Goal: Transaction & Acquisition: Subscribe to service/newsletter

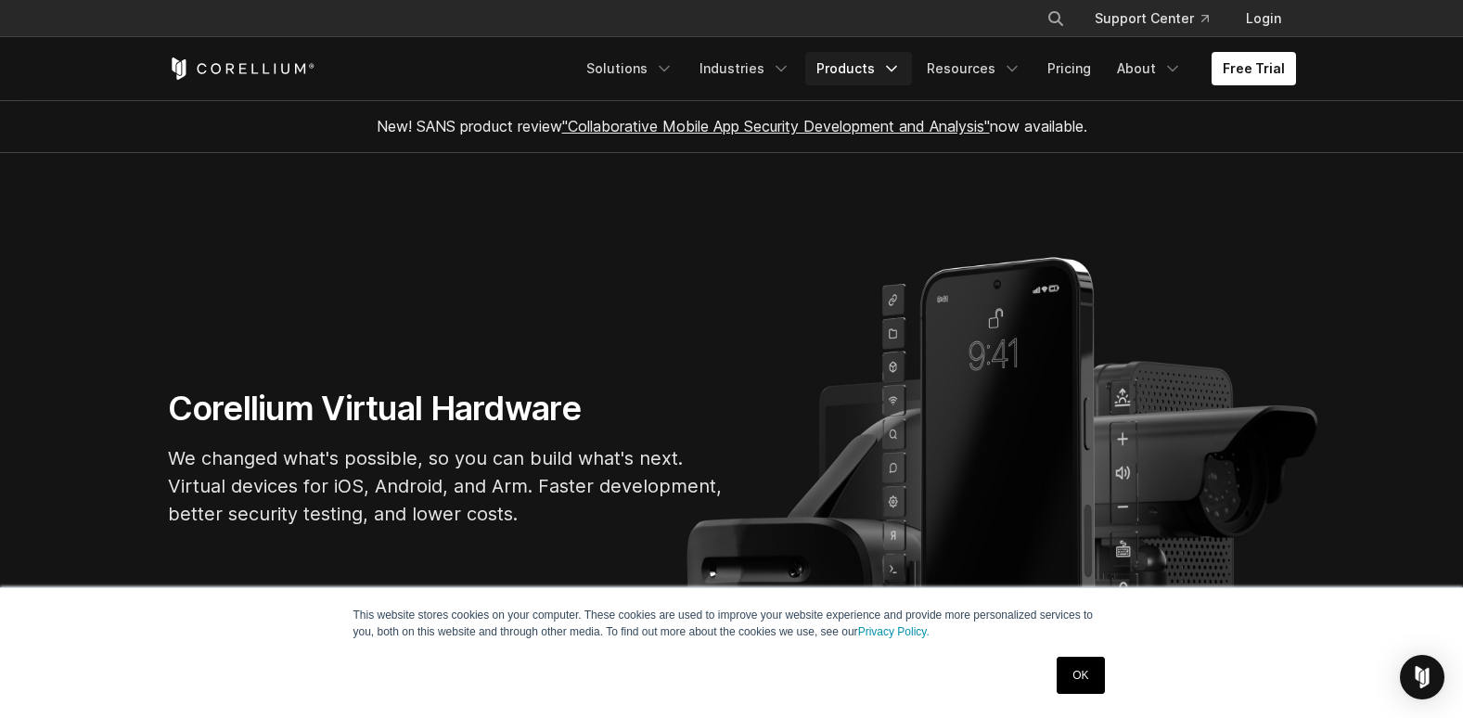
click at [883, 66] on link "Products" at bounding box center [858, 68] width 107 height 33
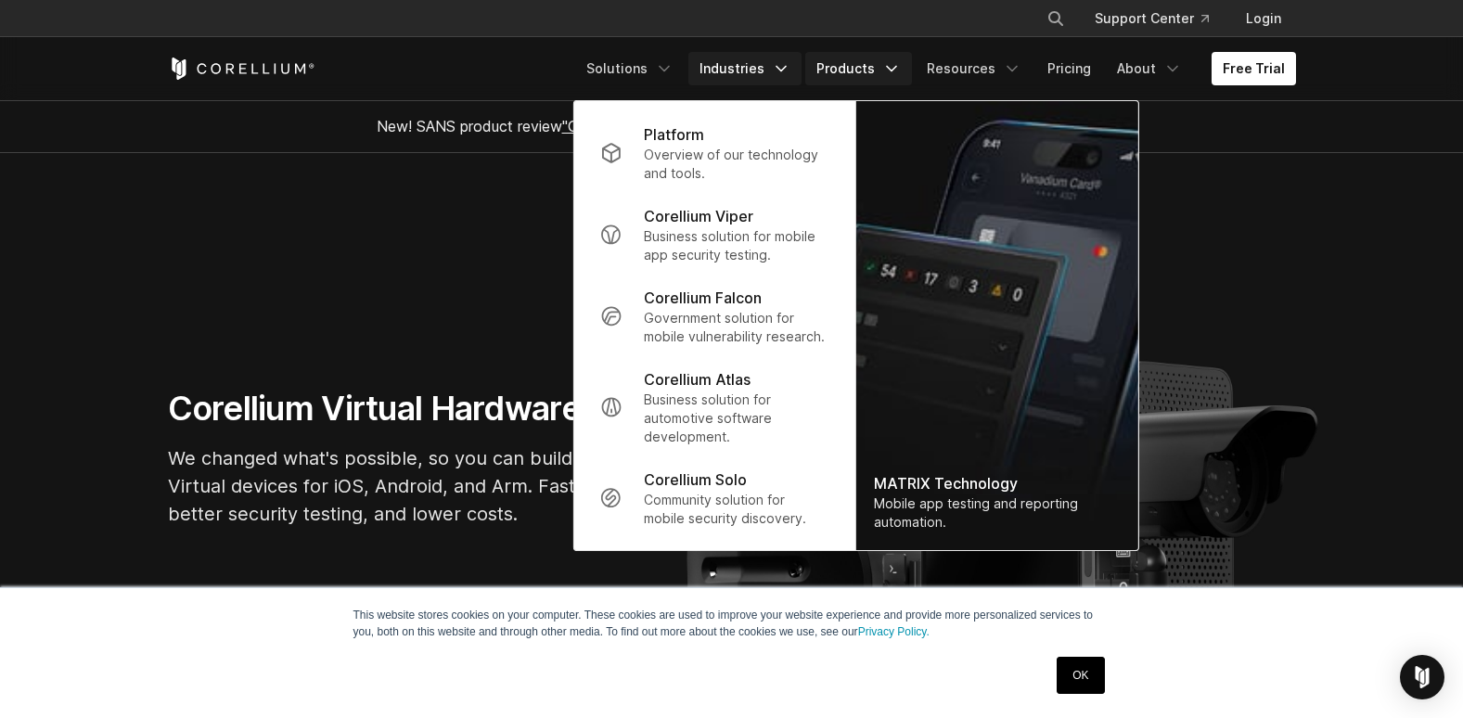
click at [768, 60] on link "Industries" at bounding box center [745, 68] width 113 height 33
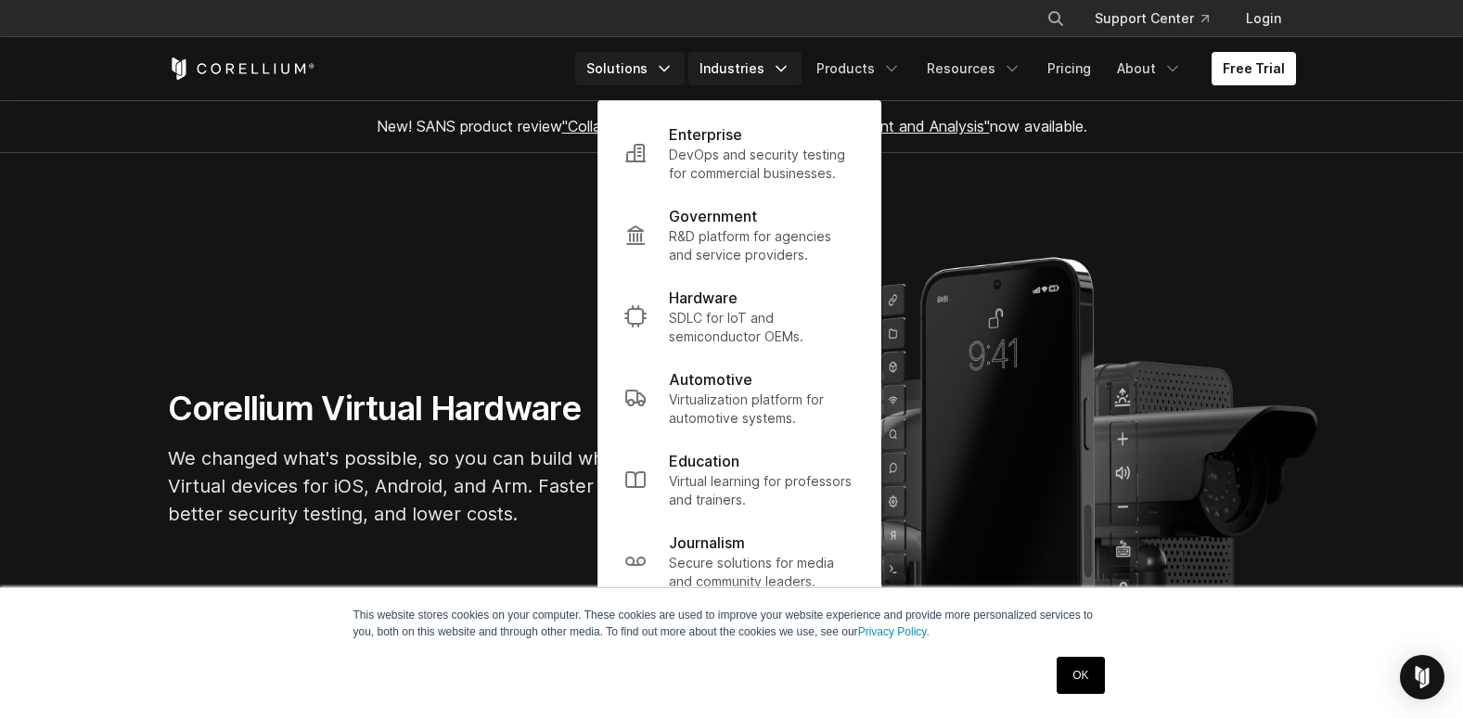
click at [652, 60] on link "Solutions" at bounding box center [629, 68] width 109 height 33
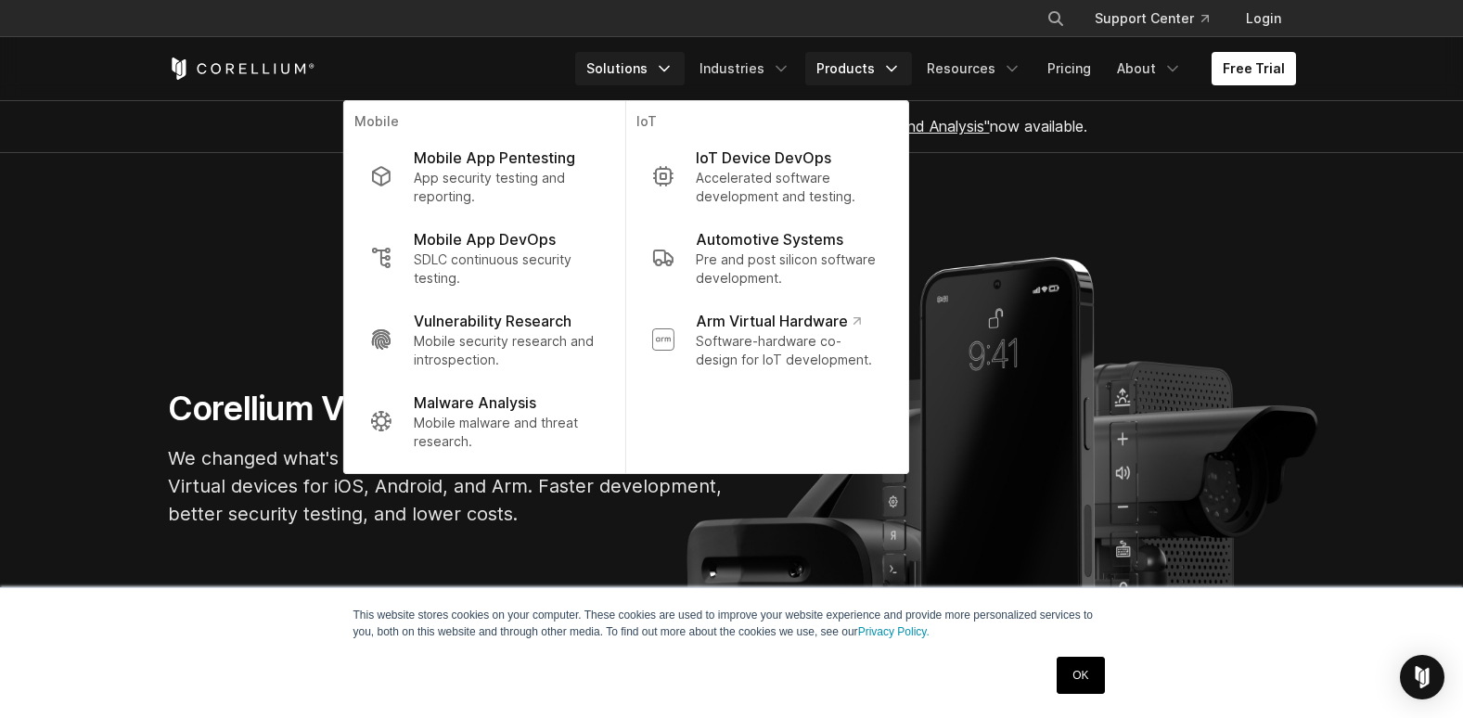
click at [907, 57] on link "Products" at bounding box center [858, 68] width 107 height 33
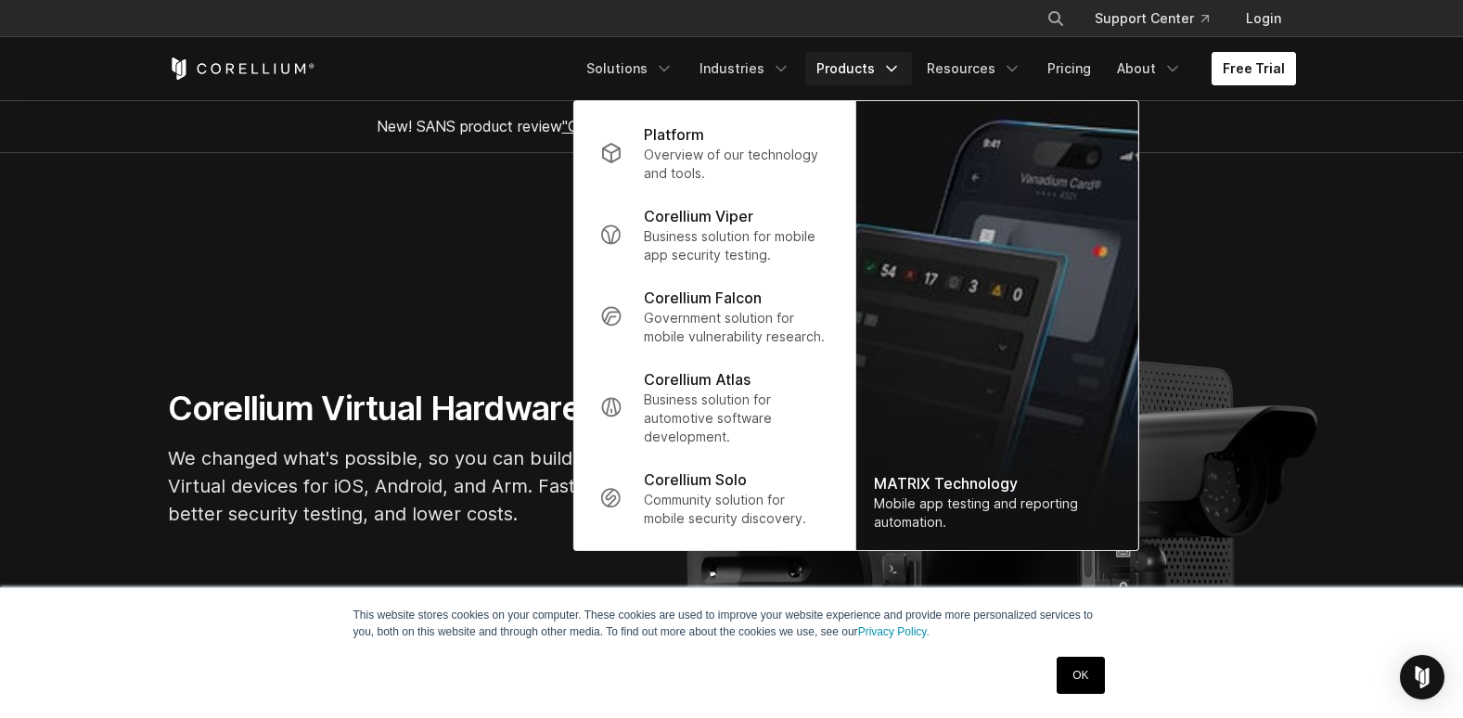
click at [1254, 65] on link "Free Trial" at bounding box center [1254, 68] width 84 height 33
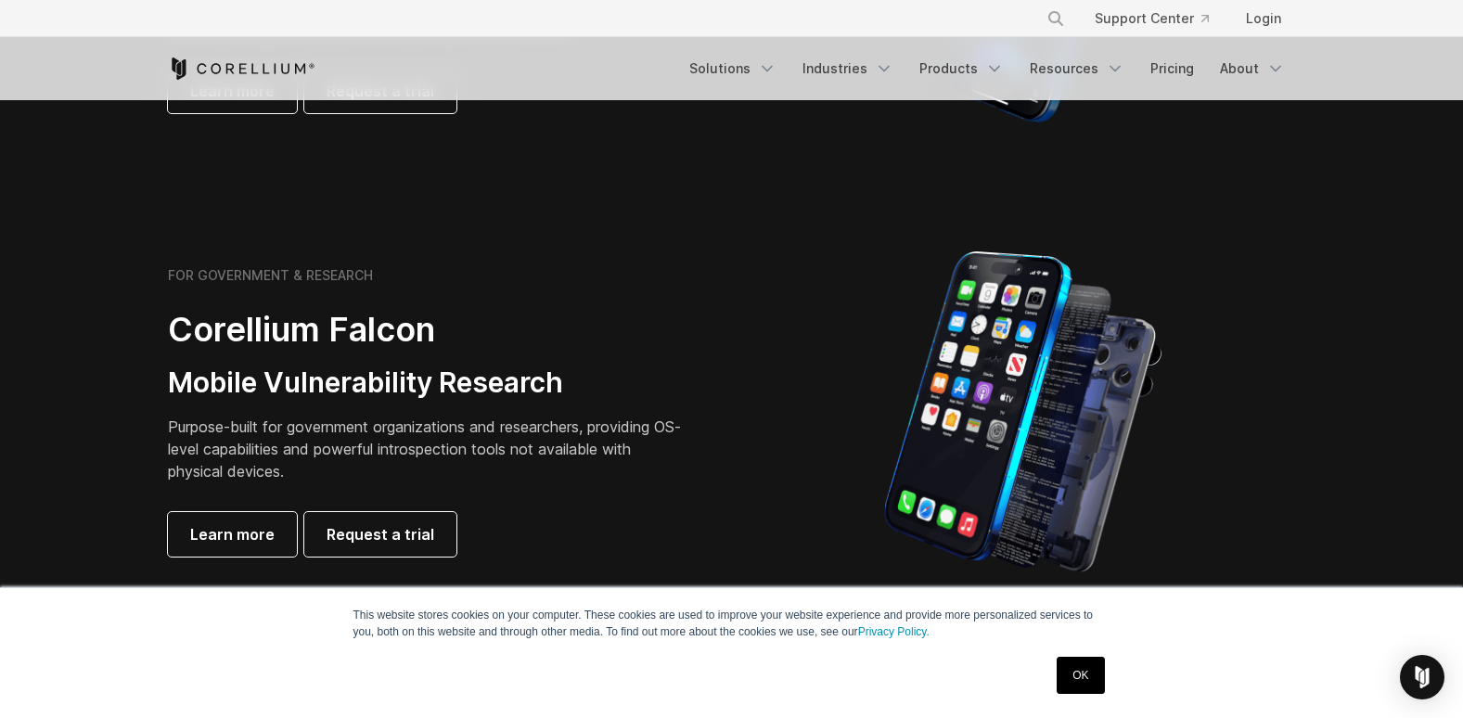
scroll to position [727, 0]
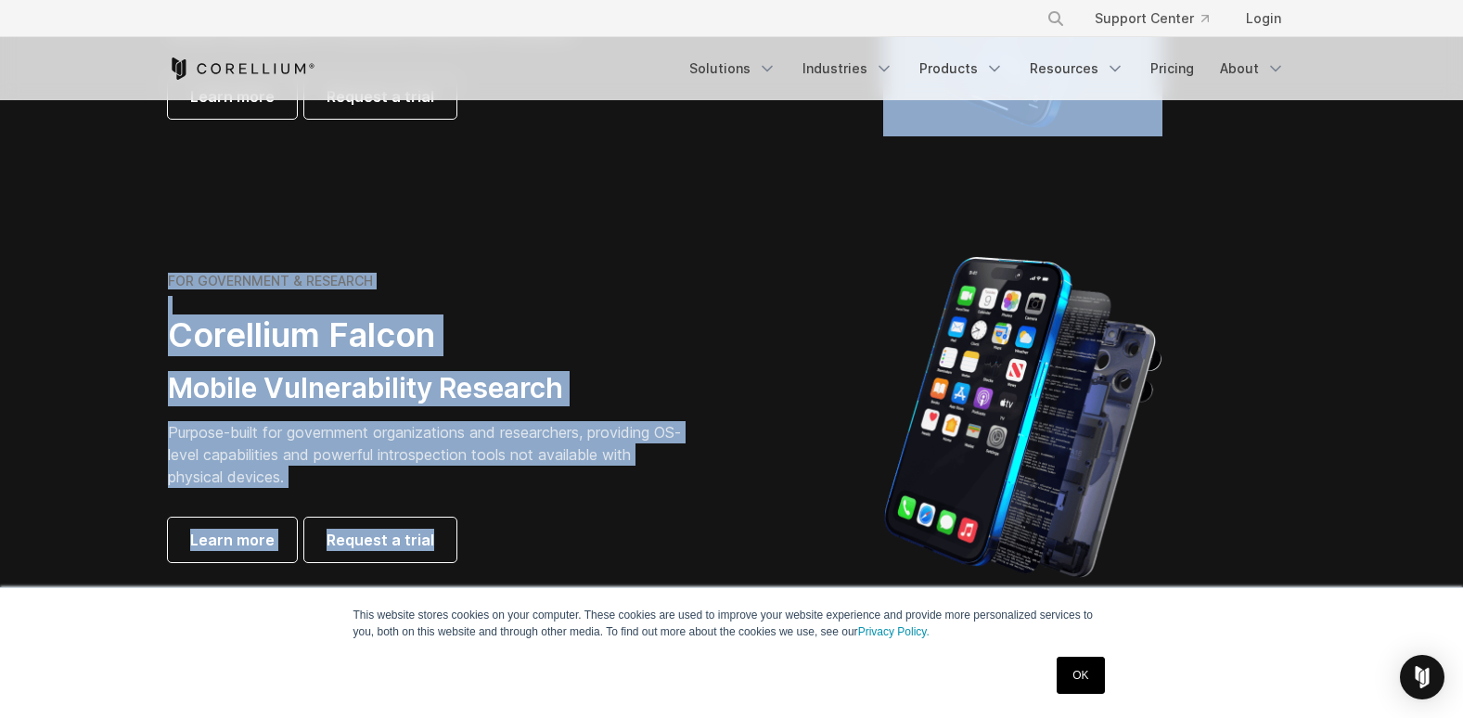
drag, startPoint x: 1425, startPoint y: 174, endPoint x: 1430, endPoint y: 201, distance: 28.2
click at [765, 246] on section "FOR GOVERNMENT & RESEARCH Corellium Falcon Mobile Vulnerability Research Purpos…" at bounding box center [731, 418] width 1463 height 444
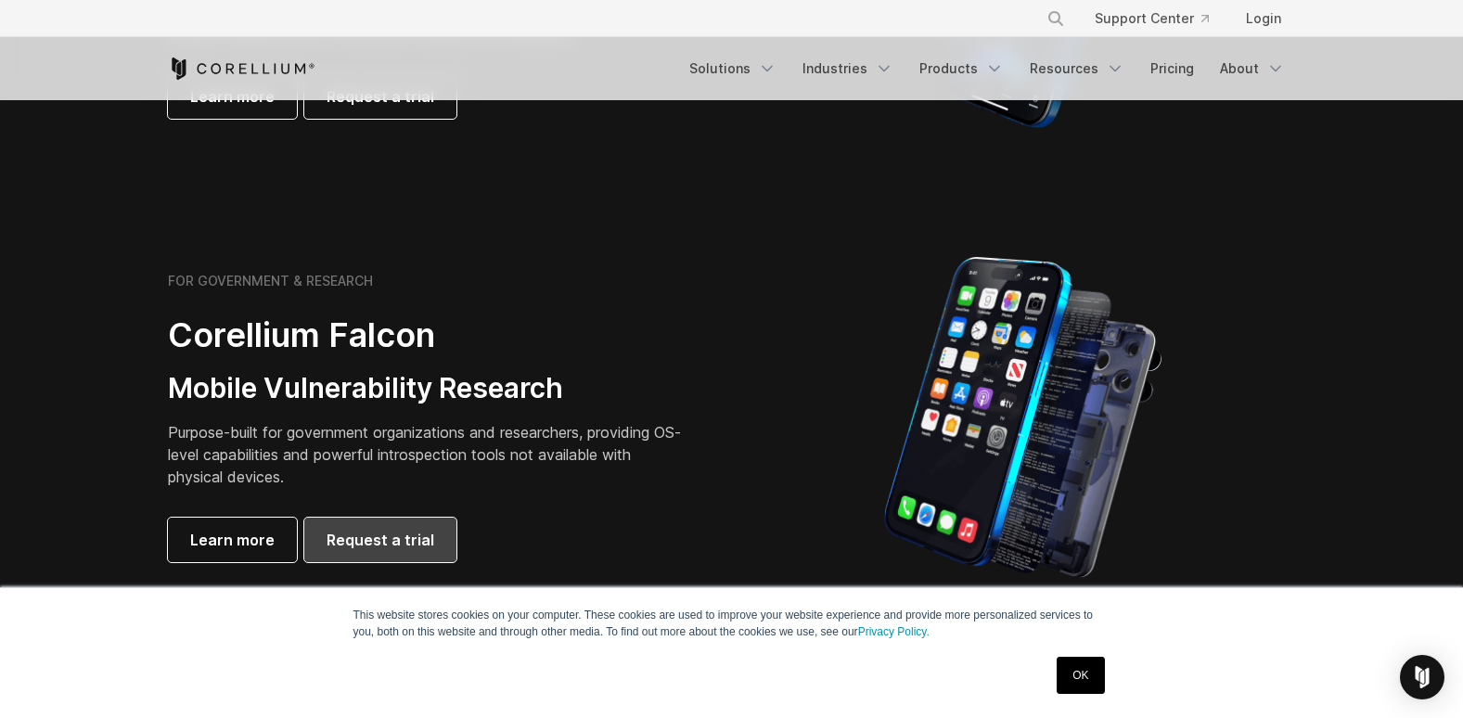
click at [393, 543] on span "Request a trial" at bounding box center [381, 540] width 108 height 22
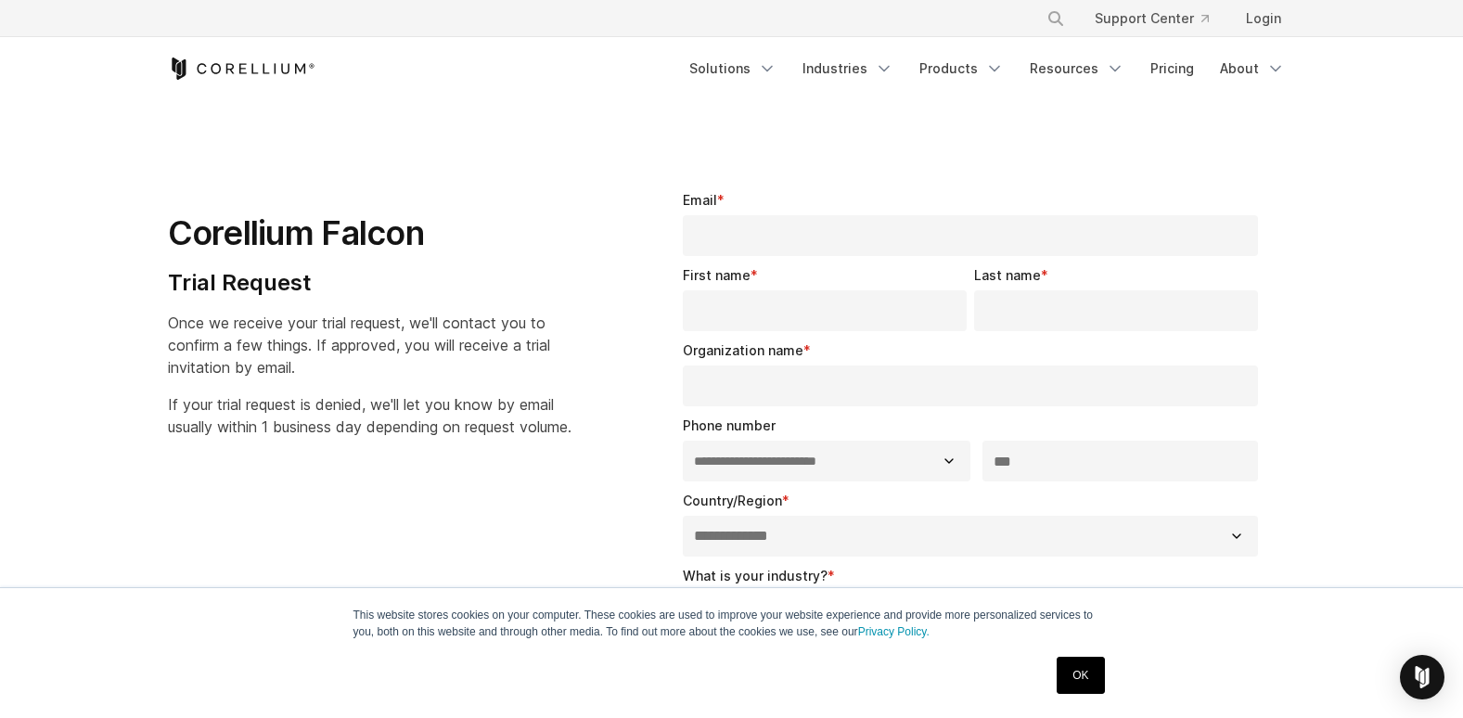
select select "**"
